Goal: Task Accomplishment & Management: Manage account settings

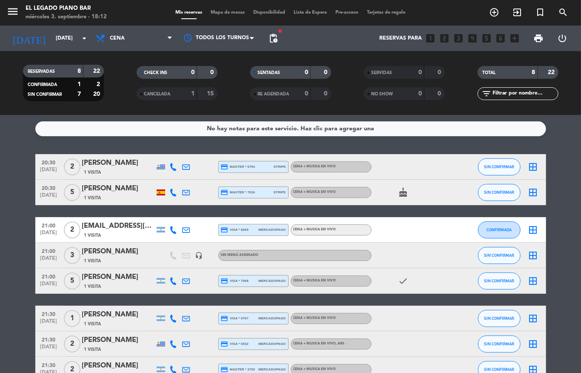
click at [41, 200] on span "[DATE]" at bounding box center [48, 197] width 21 height 10
click at [52, 37] on input "[DATE]" at bounding box center [87, 38] width 72 height 14
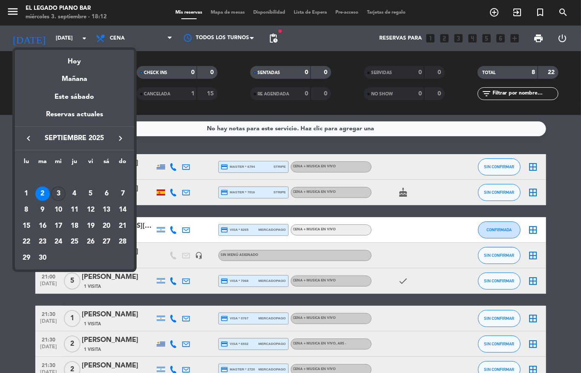
click at [58, 193] on div "3" at bounding box center [58, 193] width 14 height 14
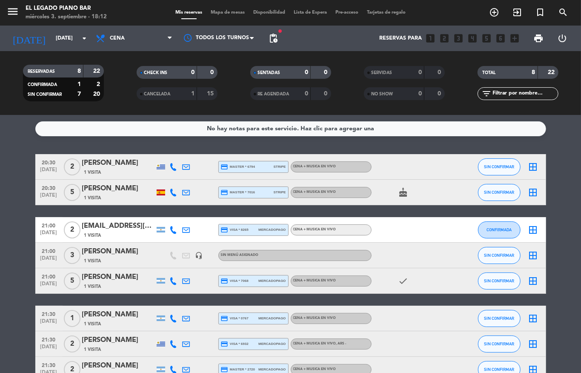
type input "[DATE]"
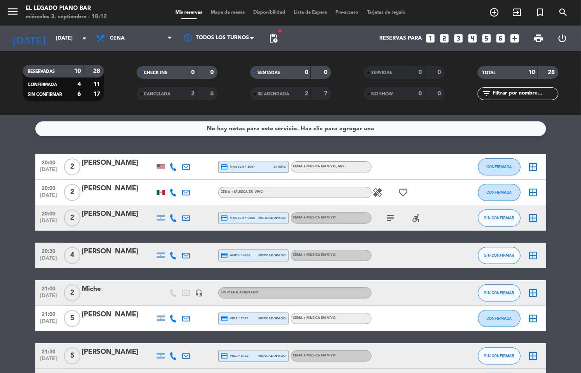
click at [35, 287] on div "21:00 [DATE]" at bounding box center [48, 292] width 27 height 25
click at [42, 100] on div "CONFIRMADA 4 11 SIN CONFIRMAR 6 17" at bounding box center [63, 86] width 81 height 30
click at [162, 94] on span "CANCELADA" at bounding box center [157, 94] width 26 height 4
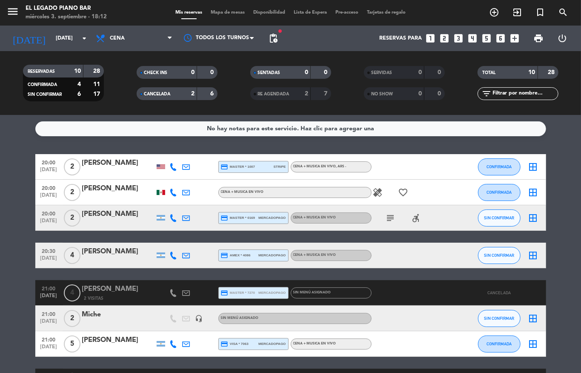
click at [174, 76] on div "CHECK INS" at bounding box center [158, 73] width 39 height 10
click at [167, 97] on div "CANCELADA" at bounding box center [158, 94] width 39 height 10
click at [140, 72] on span at bounding box center [141, 72] width 3 height 3
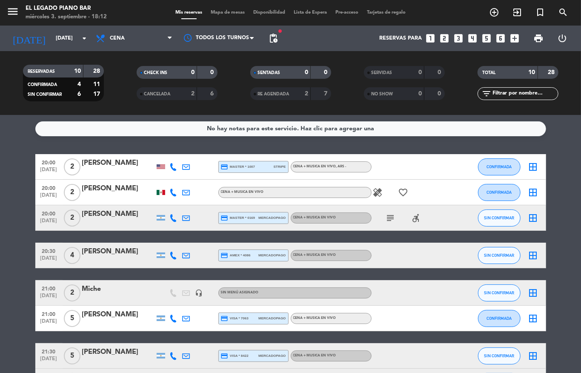
click at [101, 215] on div "[PERSON_NAME]" at bounding box center [118, 214] width 72 height 11
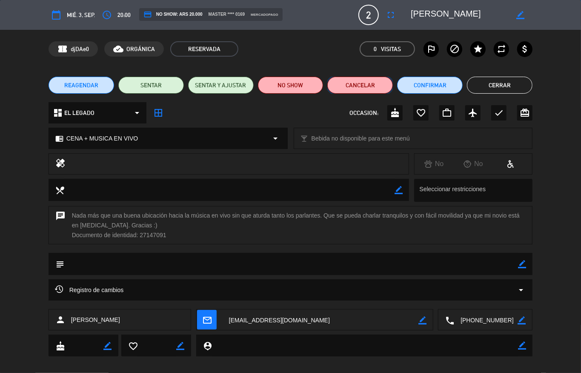
click at [351, 82] on button "Cancelar" at bounding box center [360, 85] width 66 height 17
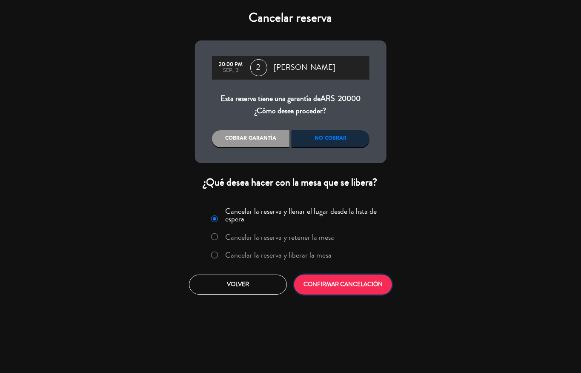
click at [337, 286] on button "CONFIRMAR CANCELACIÓN" at bounding box center [343, 284] width 98 height 20
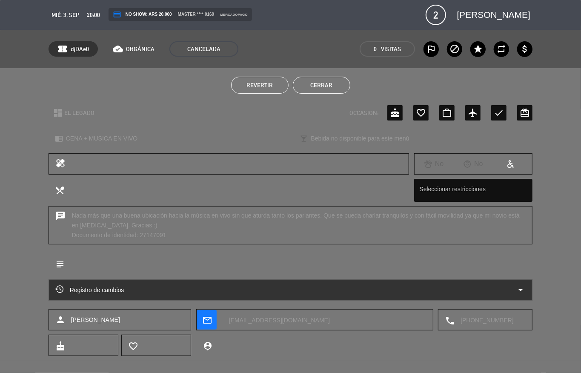
click at [327, 87] on button "Cerrar" at bounding box center [321, 85] width 57 height 17
